Goal: Navigation & Orientation: Find specific page/section

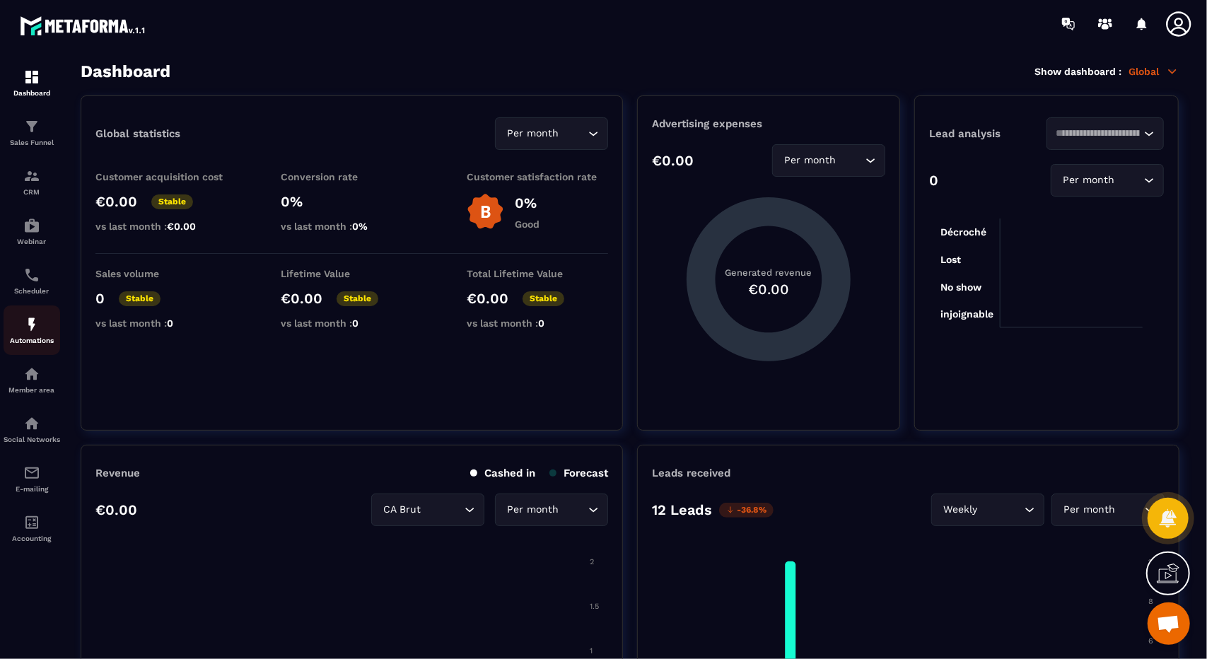
scroll to position [7763, 0]
click at [52, 129] on div "Sales Funnel" at bounding box center [32, 132] width 57 height 28
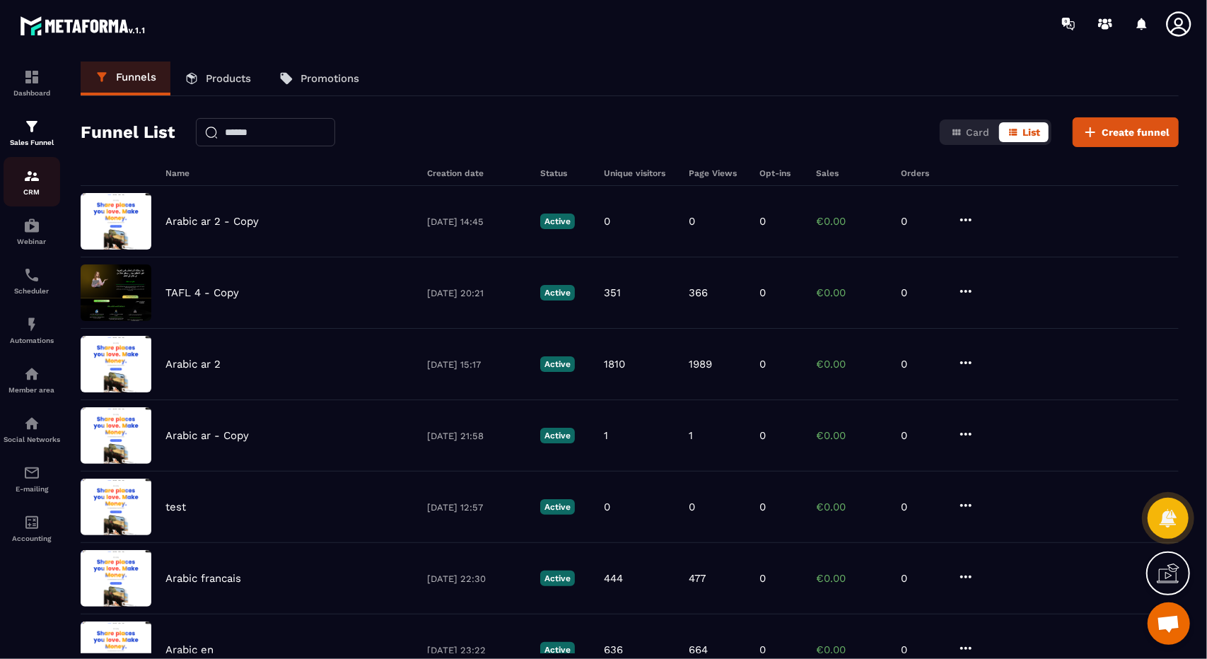
click at [45, 187] on div "CRM" at bounding box center [32, 182] width 57 height 28
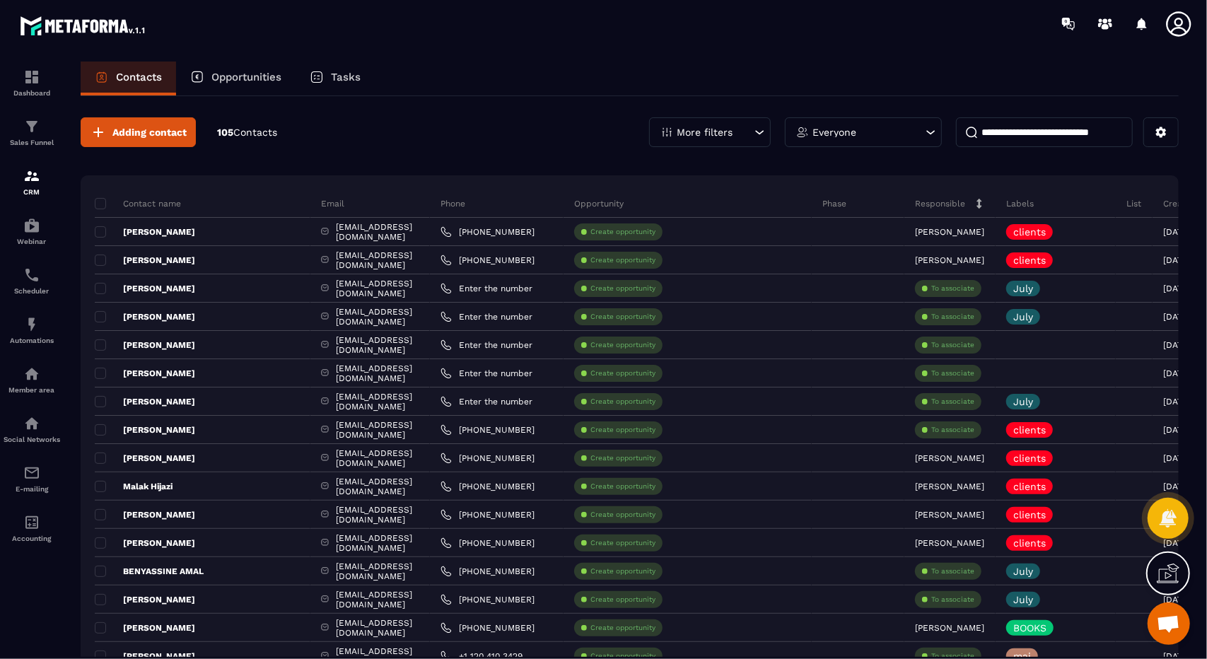
click at [344, 89] on div "Tasks" at bounding box center [335, 79] width 79 height 34
